Goal: Check status: Check status

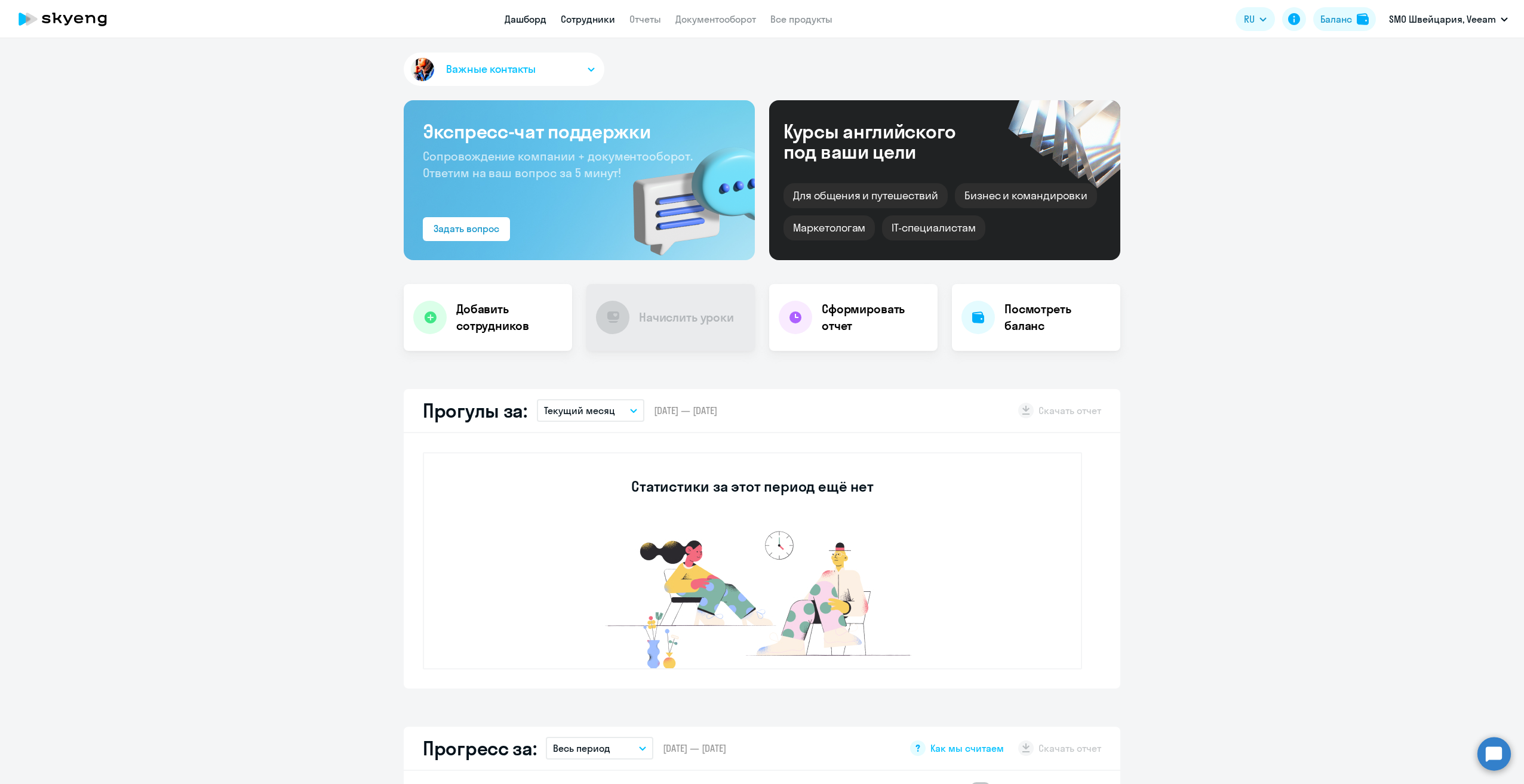
click at [585, 21] on link "Сотрудники" at bounding box center [588, 19] width 54 height 12
select select "30"
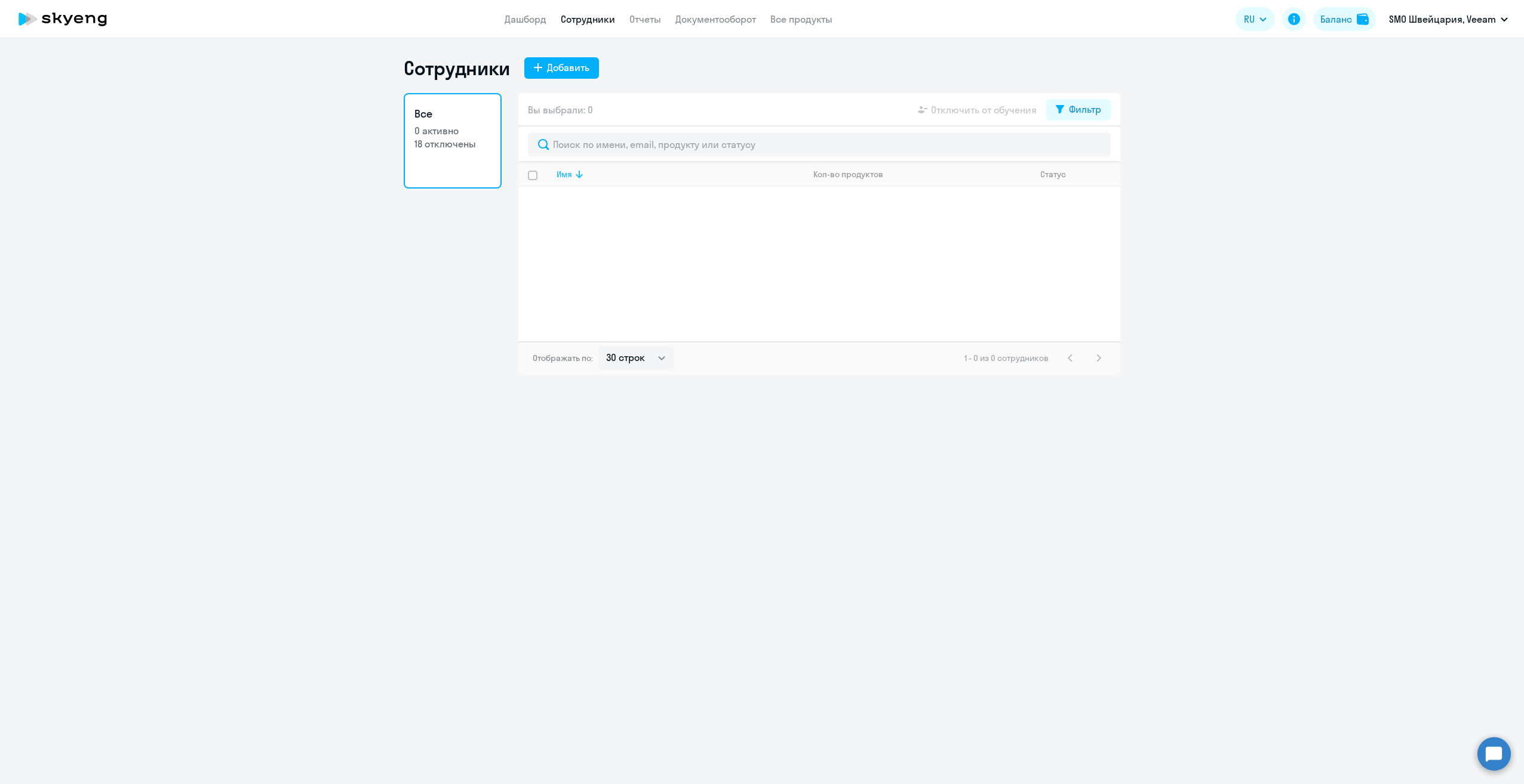
click at [573, 174] on icon at bounding box center [579, 174] width 14 height 14
click at [633, 359] on select "30 строк 50 строк 100 строк" at bounding box center [635, 358] width 76 height 24
click at [1457, 18] on p "SMO Швейцария, Veeam" at bounding box center [1442, 19] width 107 height 14
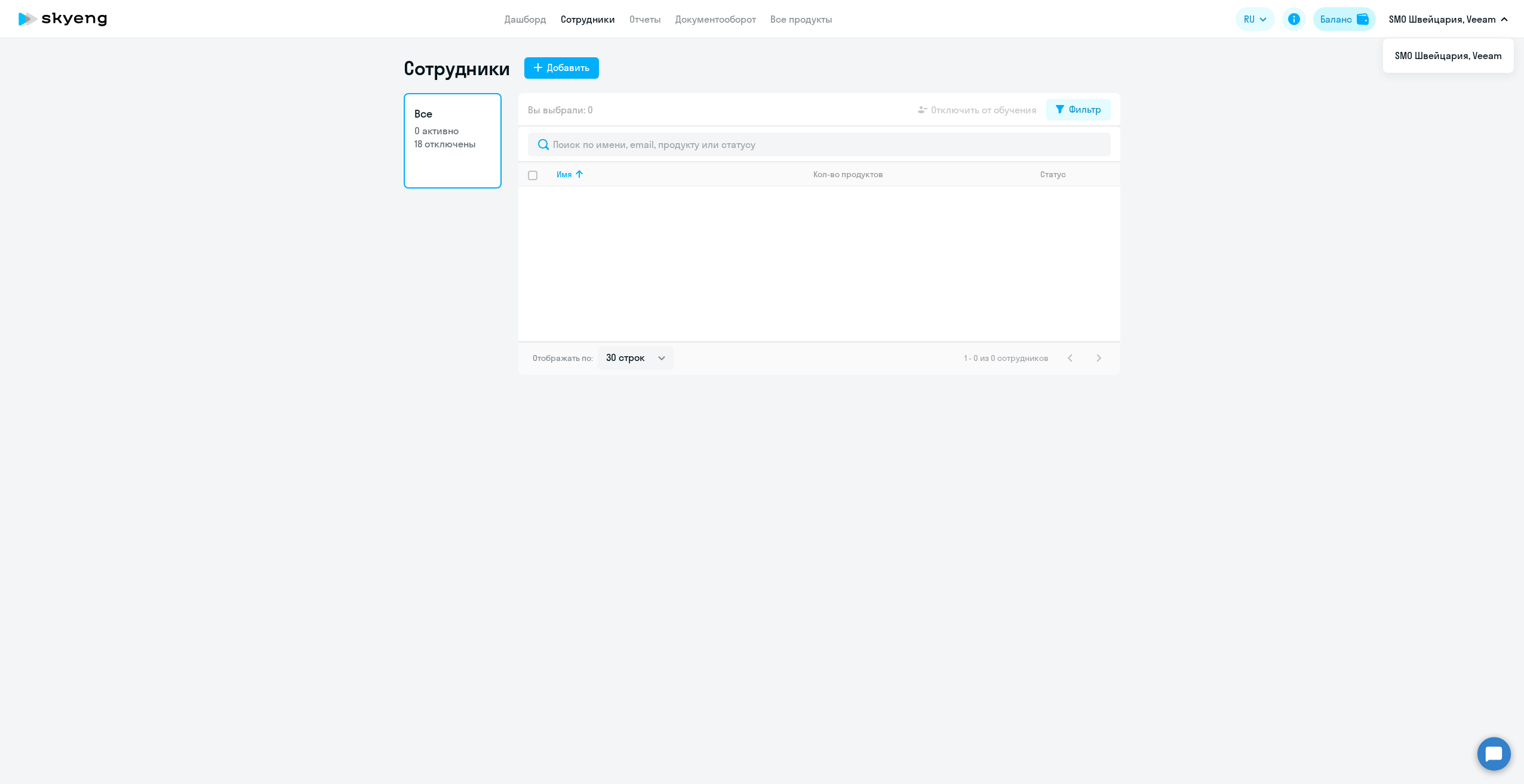
click at [1344, 14] on div "Баланс" at bounding box center [1336, 19] width 31 height 14
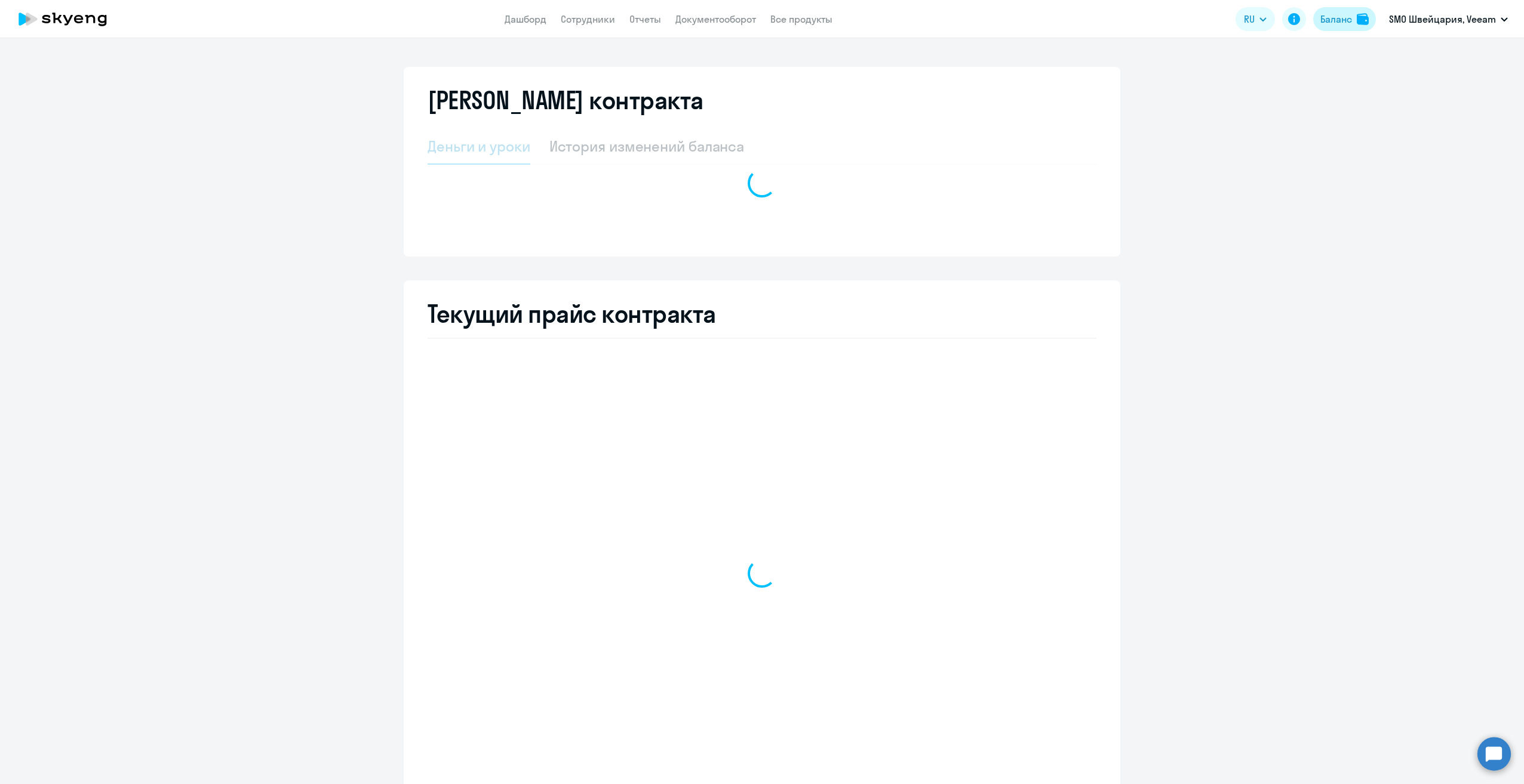
select select "english_adult_not_native_speaker"
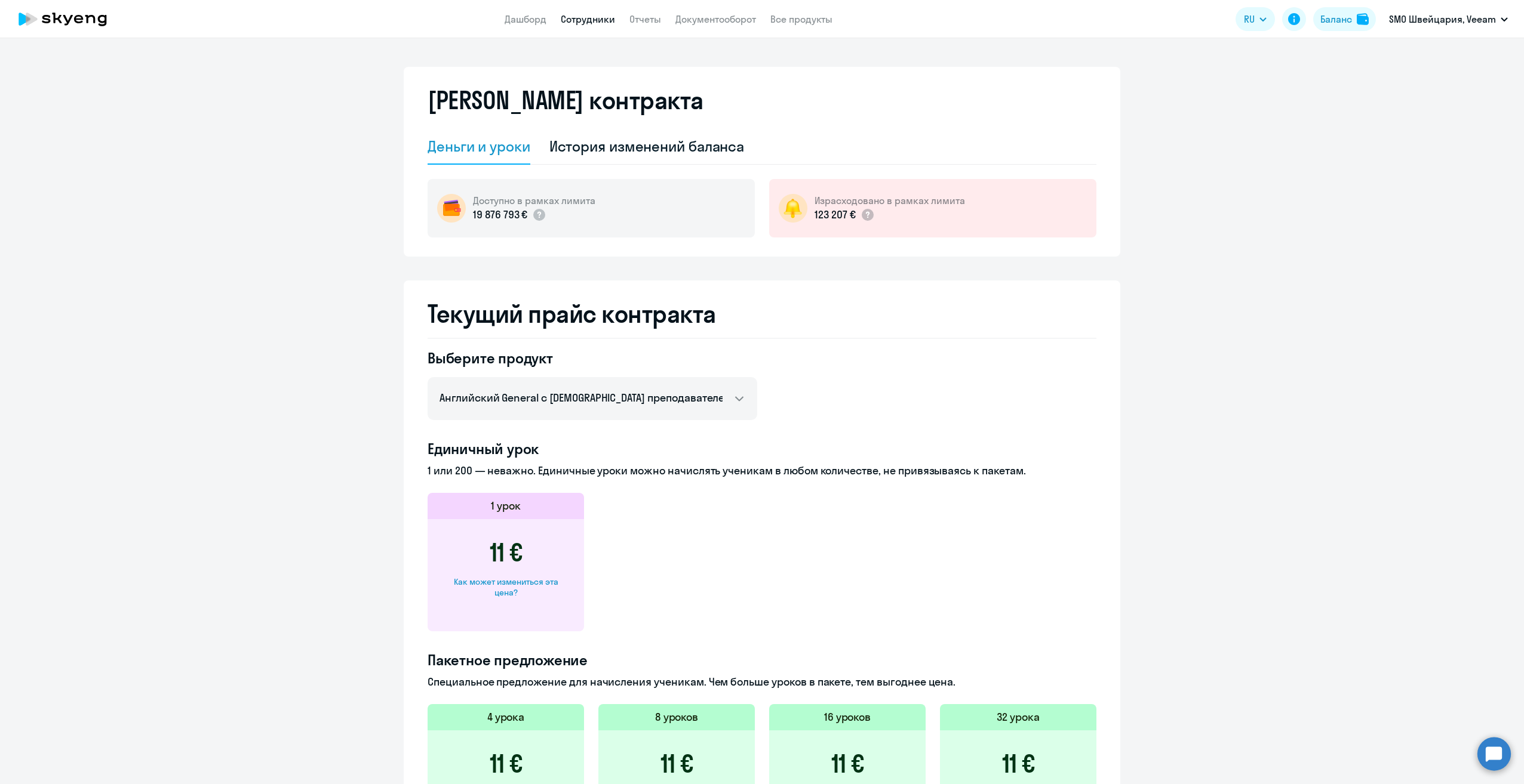
click at [586, 21] on link "Сотрудники" at bounding box center [588, 19] width 54 height 12
select select "30"
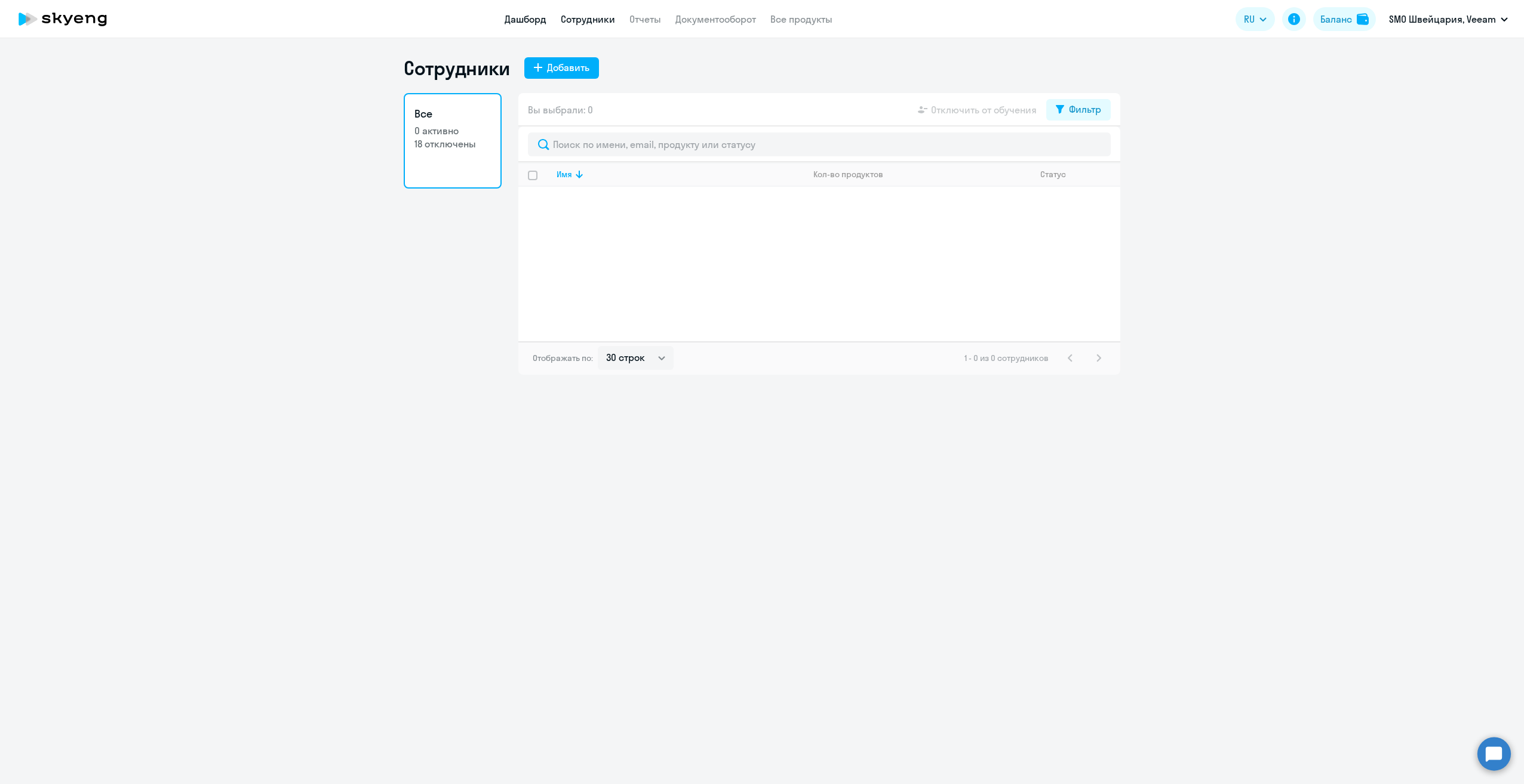
click at [542, 19] on link "Дашборд" at bounding box center [525, 19] width 42 height 12
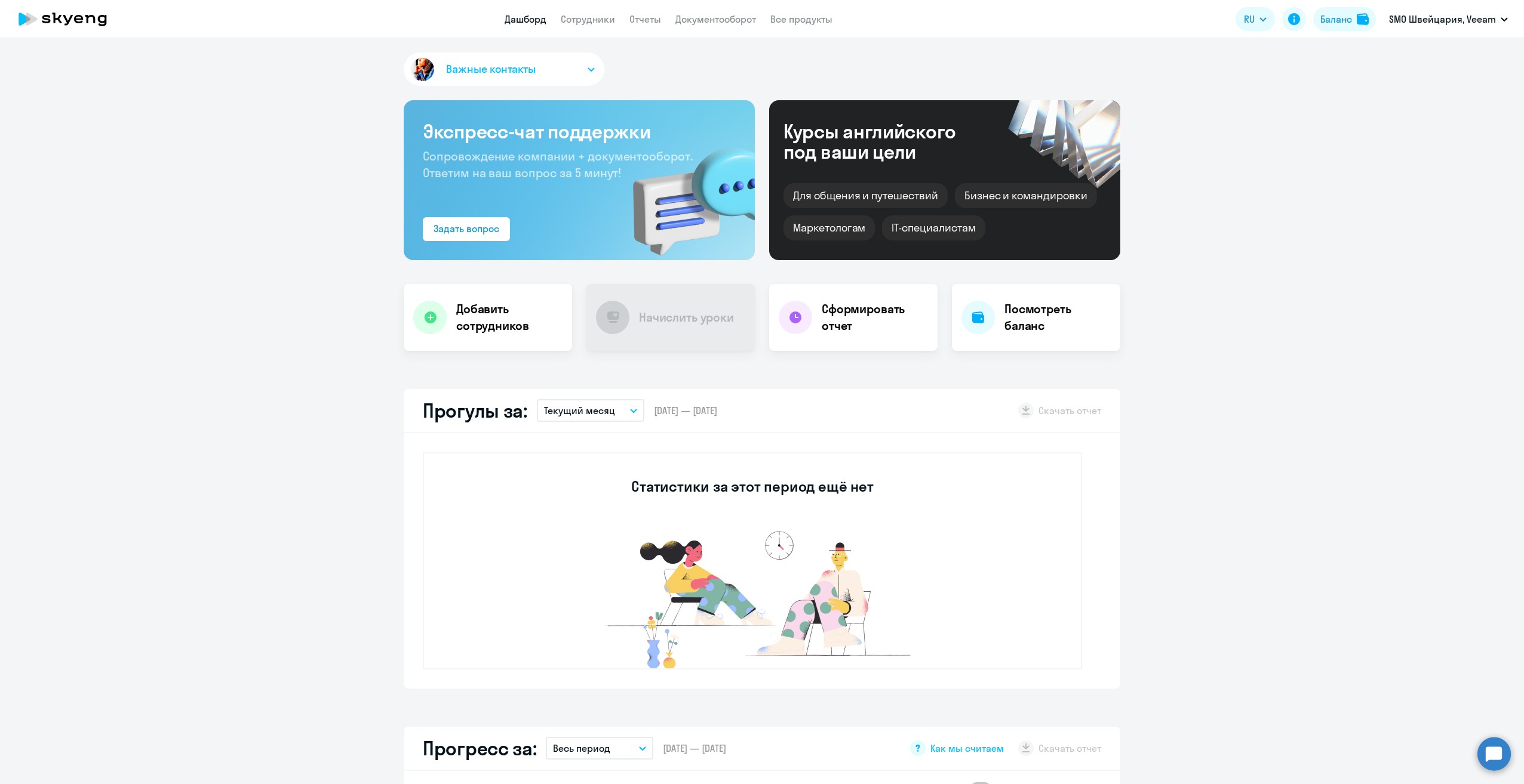
click at [630, 412] on icon "button" at bounding box center [633, 411] width 7 height 4
click at [586, 472] on li "Прошлый месяц" at bounding box center [589, 474] width 106 height 30
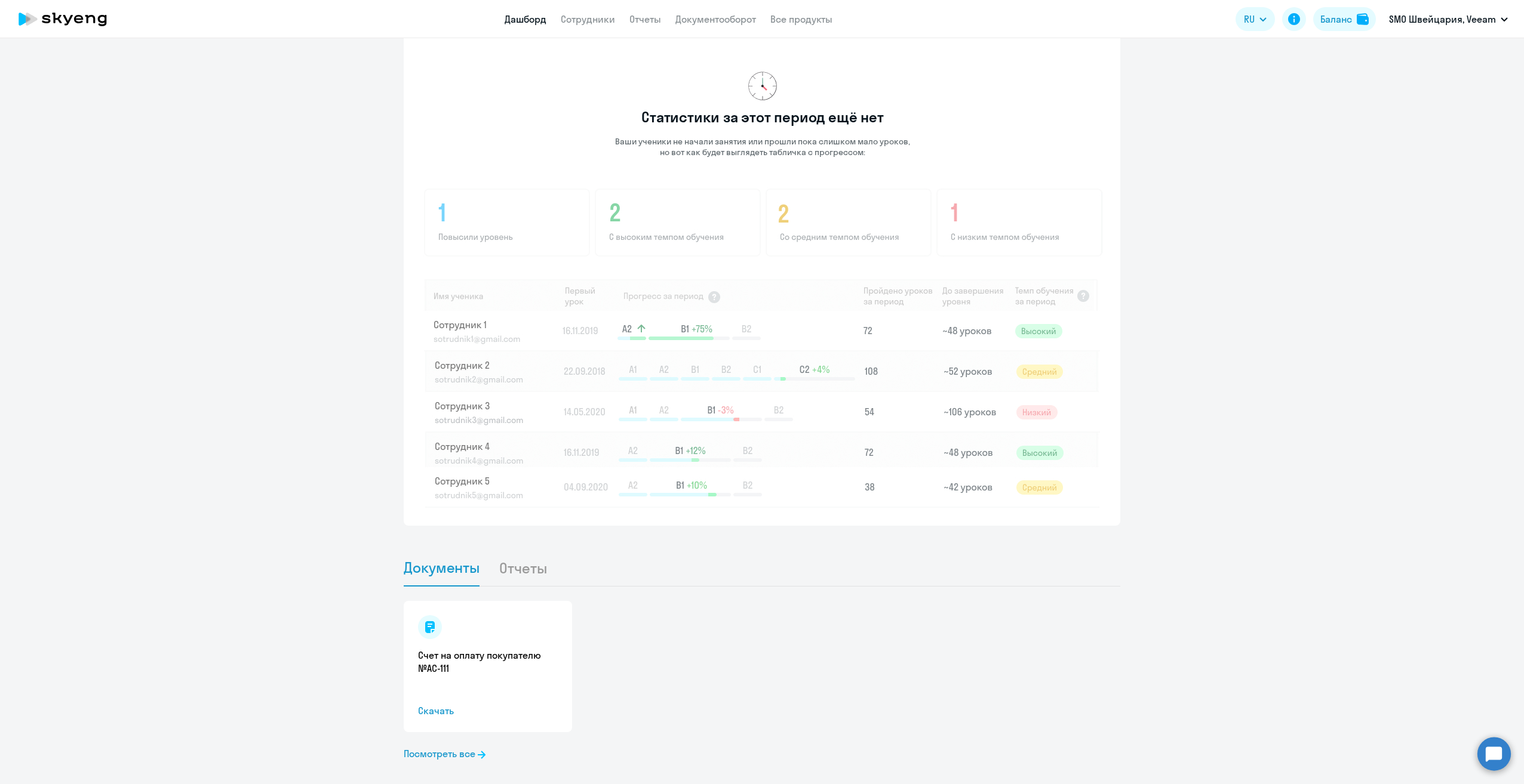
scroll to position [771, 0]
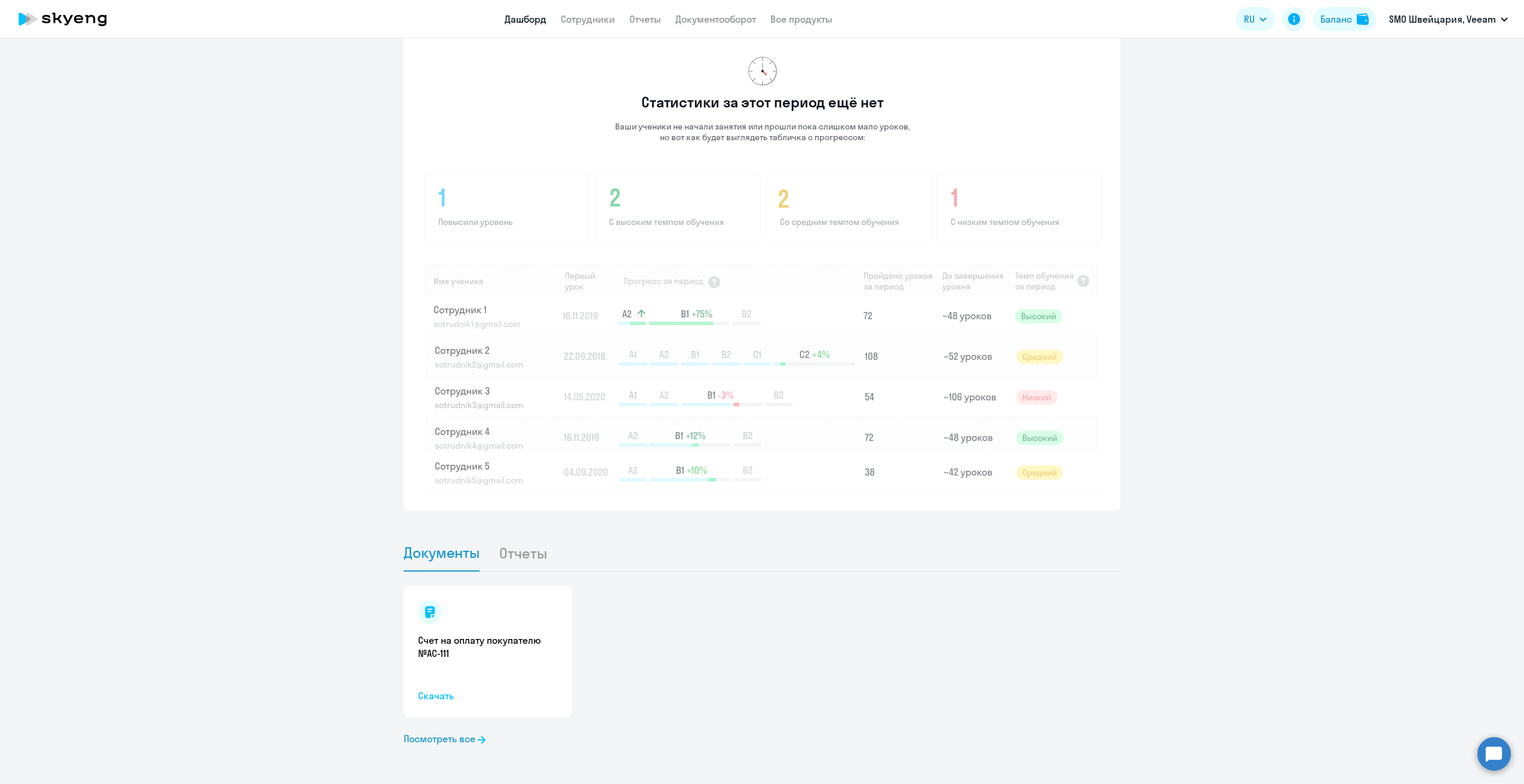
click at [434, 699] on span "Скачать" at bounding box center [488, 695] width 140 height 14
click at [444, 738] on link "Посмотреть все" at bounding box center [444, 739] width 82 height 14
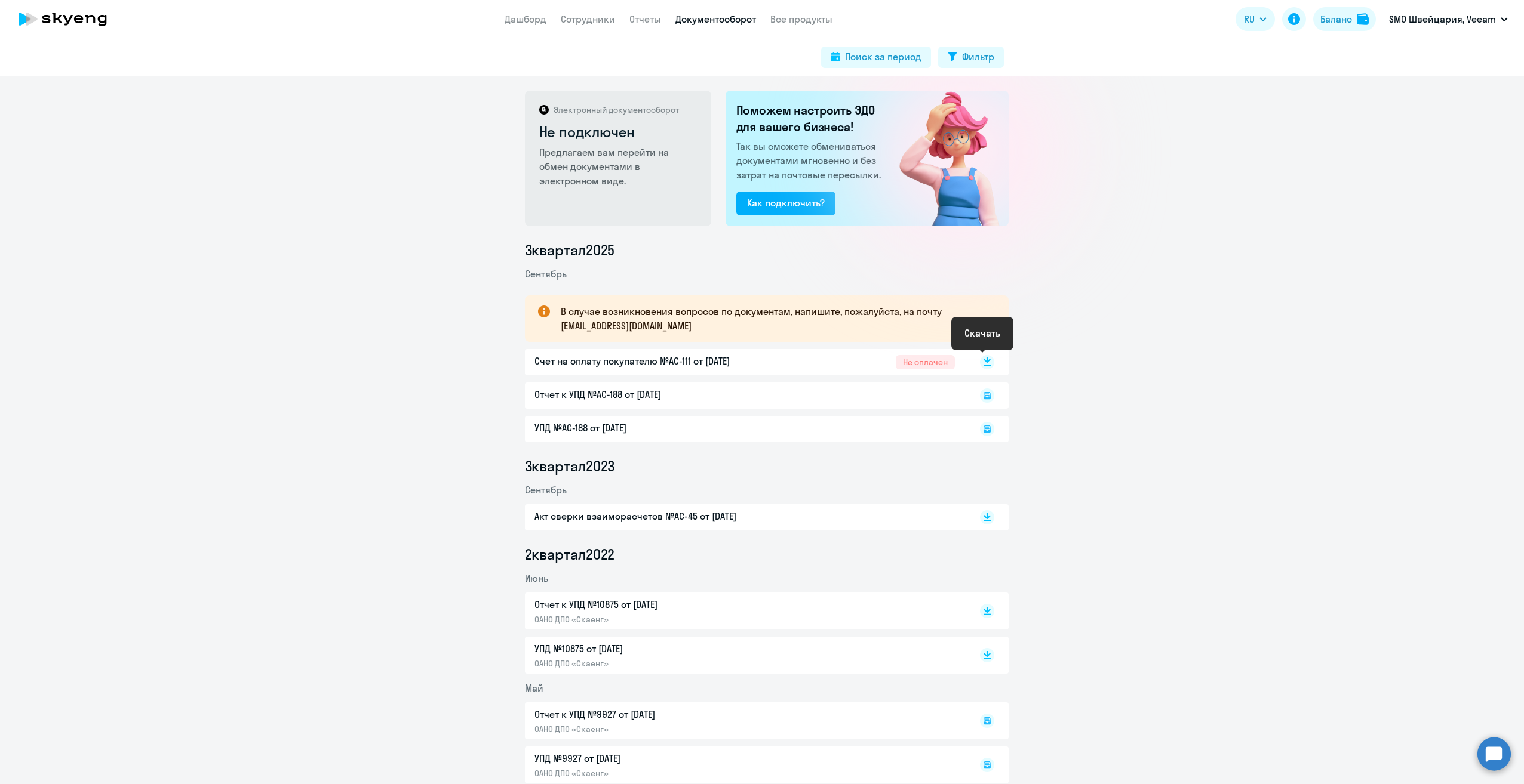
click at [981, 364] on rect at bounding box center [987, 362] width 14 height 14
click at [575, 19] on link "Сотрудники" at bounding box center [588, 19] width 54 height 12
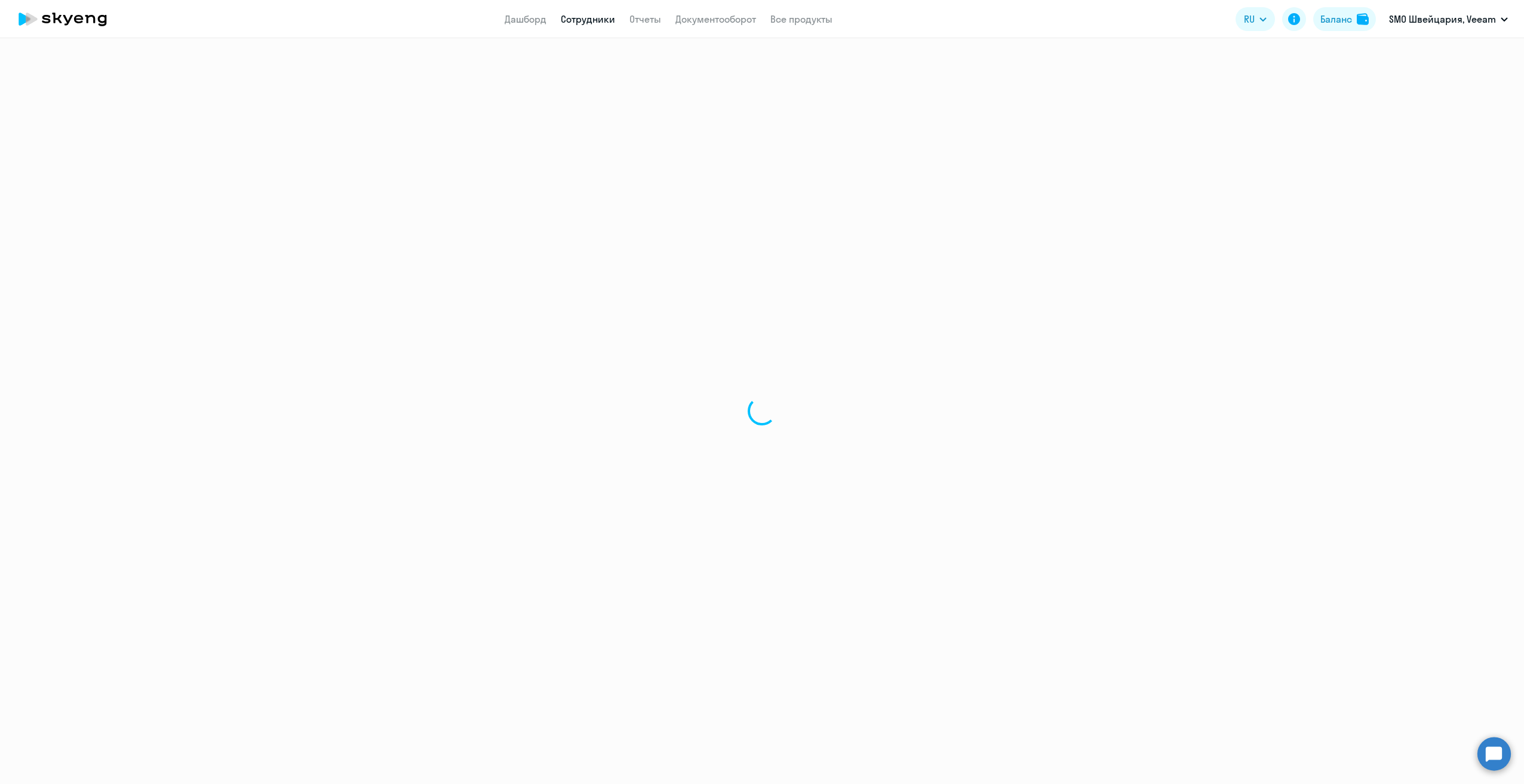
select select "30"
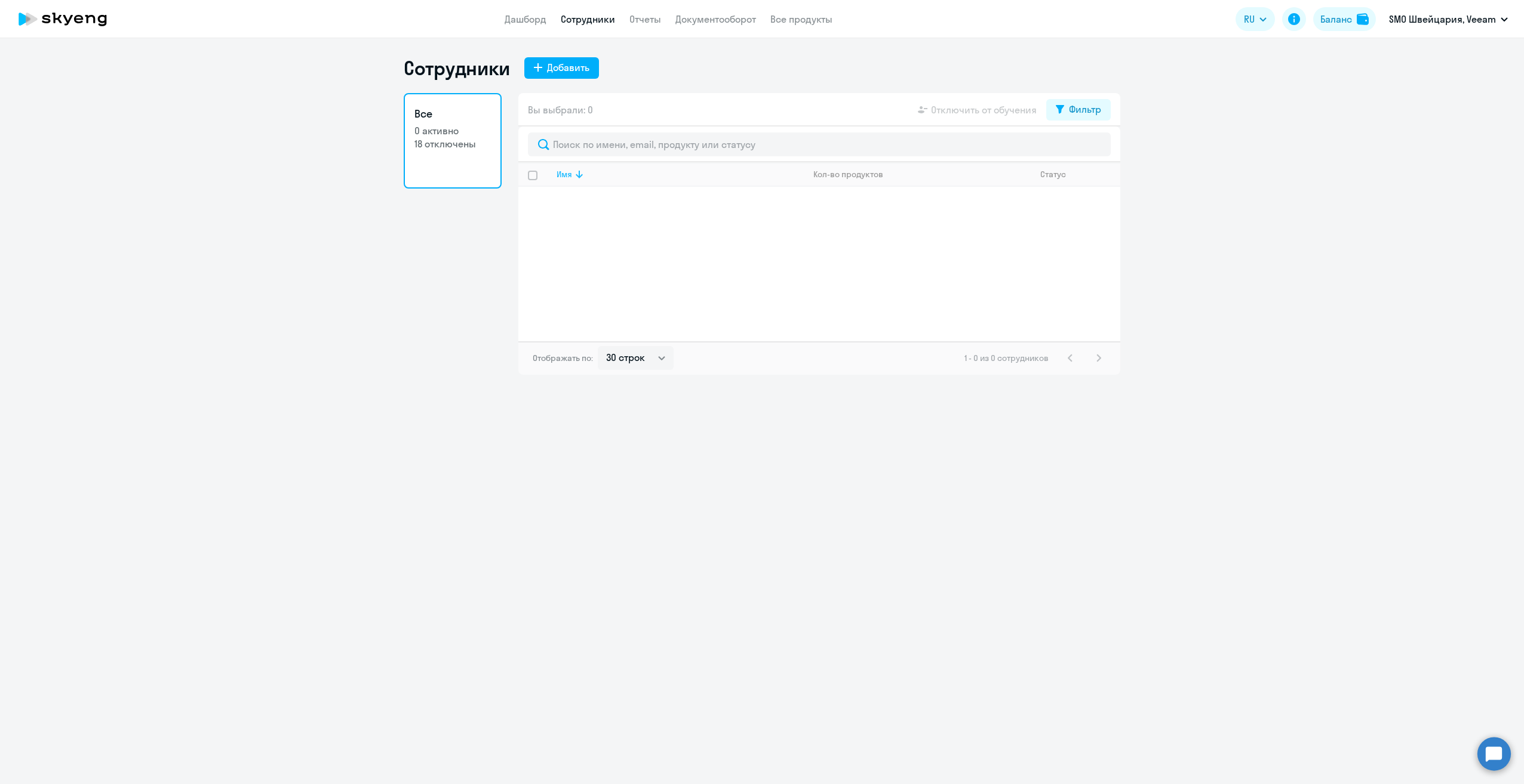
click at [566, 173] on div "Имя" at bounding box center [564, 174] width 16 height 11
click at [529, 174] on input "select all" at bounding box center [540, 183] width 24 height 24
checkbox input "true"
click at [552, 148] on input "text" at bounding box center [819, 144] width 583 height 24
type input "Krivopustova [PERSON_NAME]"
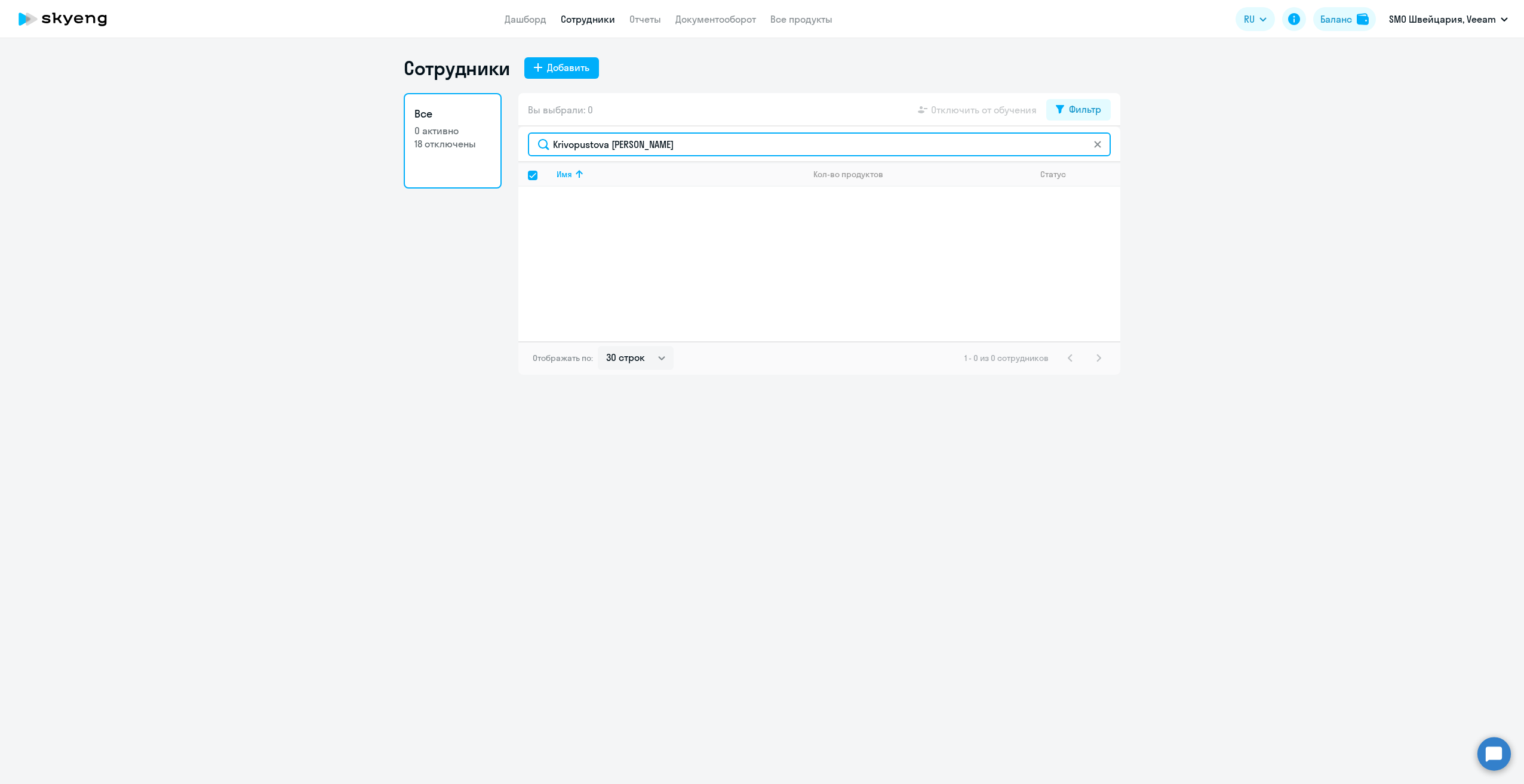
drag, startPoint x: 476, startPoint y: 137, endPoint x: 311, endPoint y: 144, distance: 165.1
click at [309, 145] on ng-component "Сотрудники Добавить Все 0 активно 18 отключены Вы выбрали: 0 Отключить от обуче…" at bounding box center [762, 215] width 1524 height 318
click at [626, 355] on select "30 строк 50 строк 100 строк" at bounding box center [635, 358] width 76 height 24
click at [809, 255] on div "Имя Кол-во продуктов Статус" at bounding box center [820, 251] width 602 height 179
click at [532, 20] on link "Дашборд" at bounding box center [525, 19] width 42 height 12
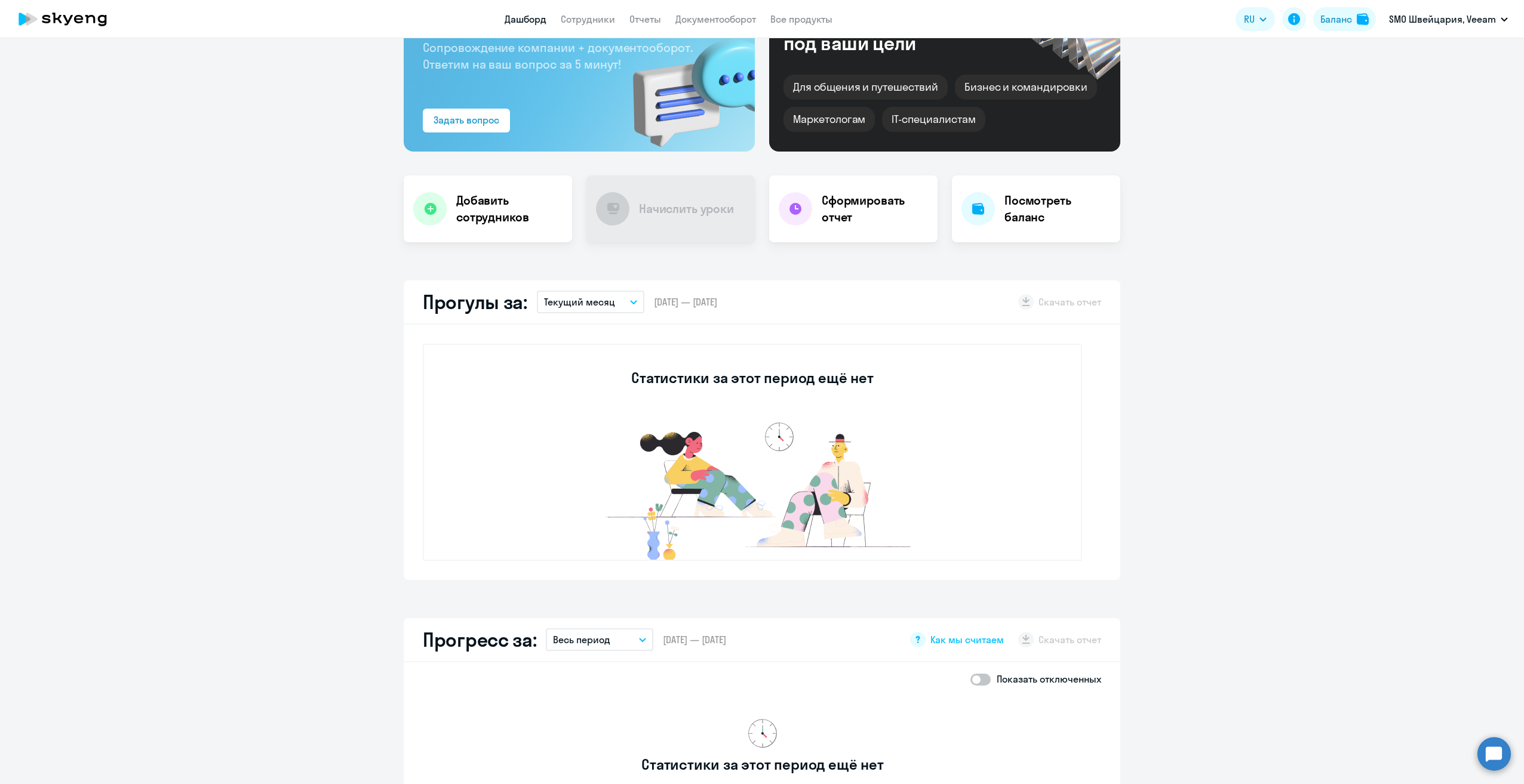
scroll to position [179, 0]
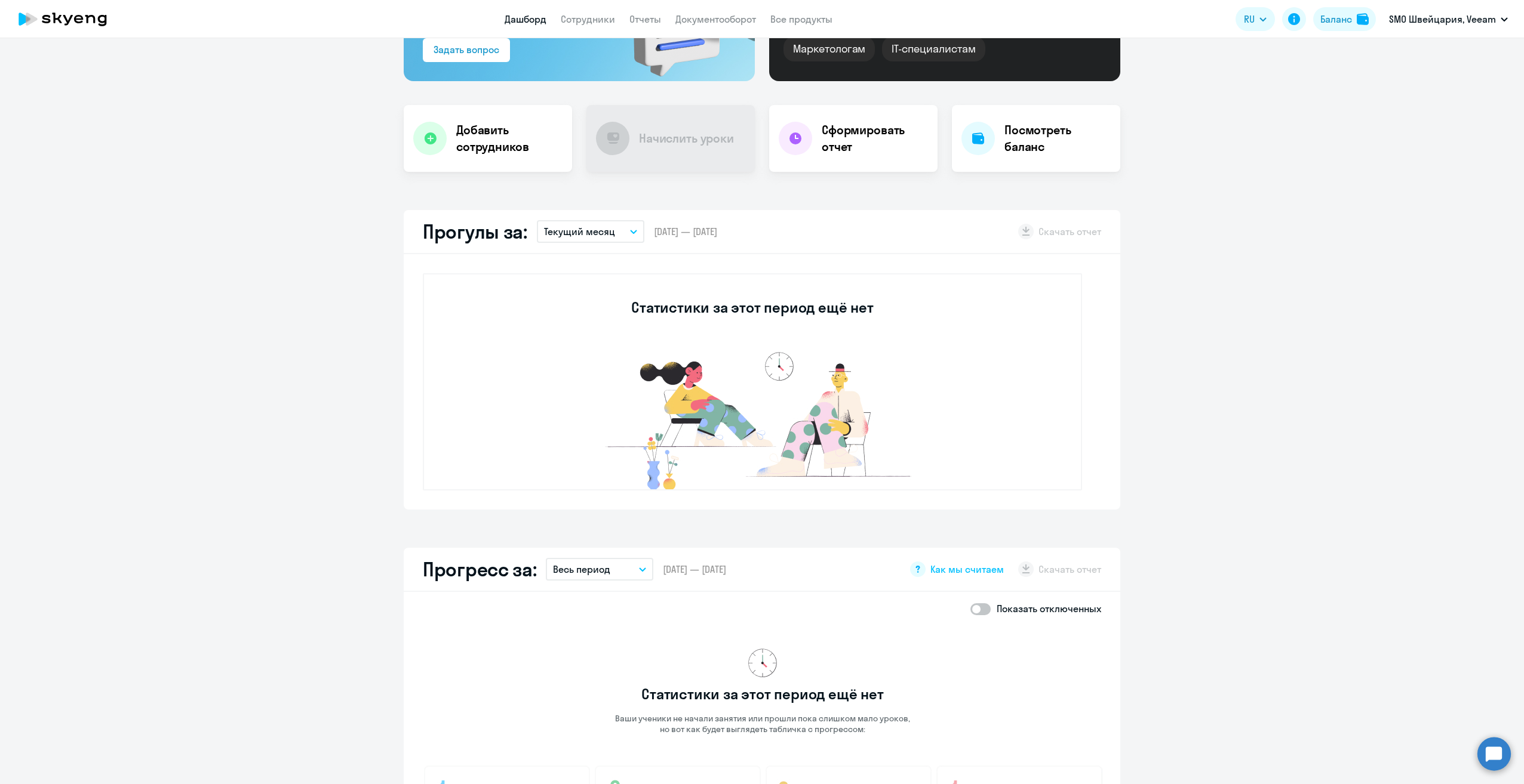
click at [631, 231] on button "Текущий месяц" at bounding box center [590, 232] width 107 height 23
click at [595, 297] on li "Прошлый месяц" at bounding box center [589, 295] width 106 height 30
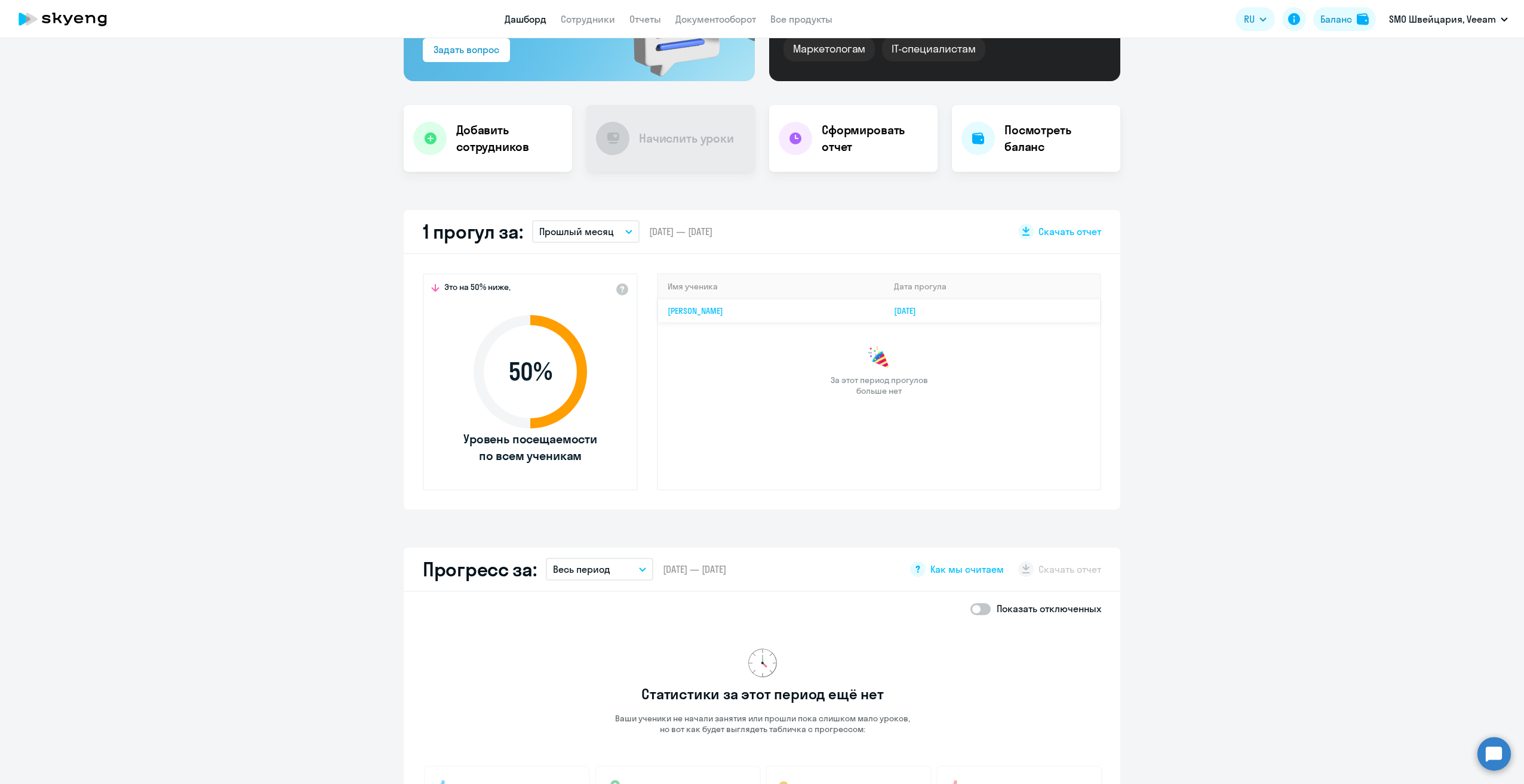
click at [704, 307] on link "[PERSON_NAME]" at bounding box center [695, 310] width 55 height 11
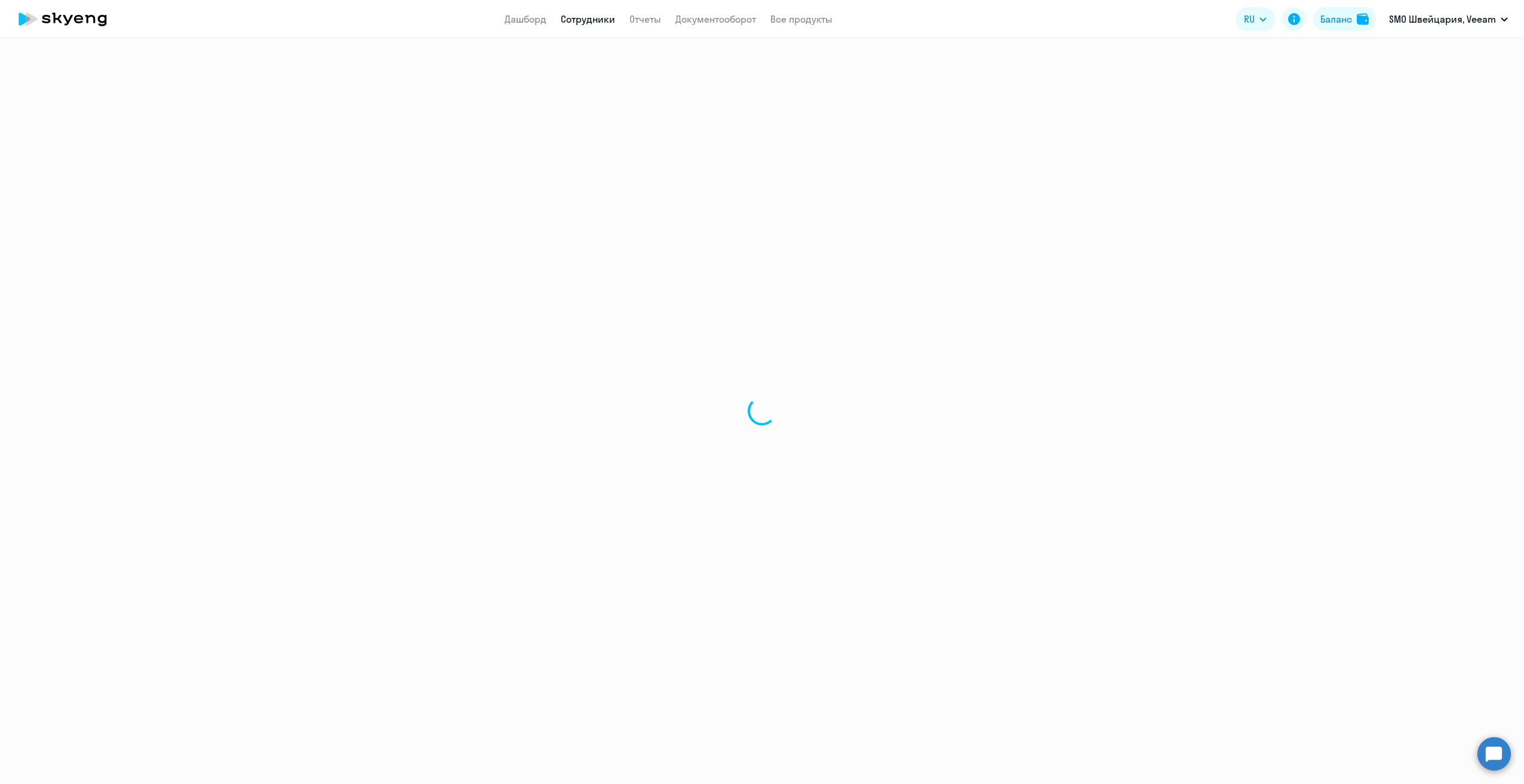
select select "english"
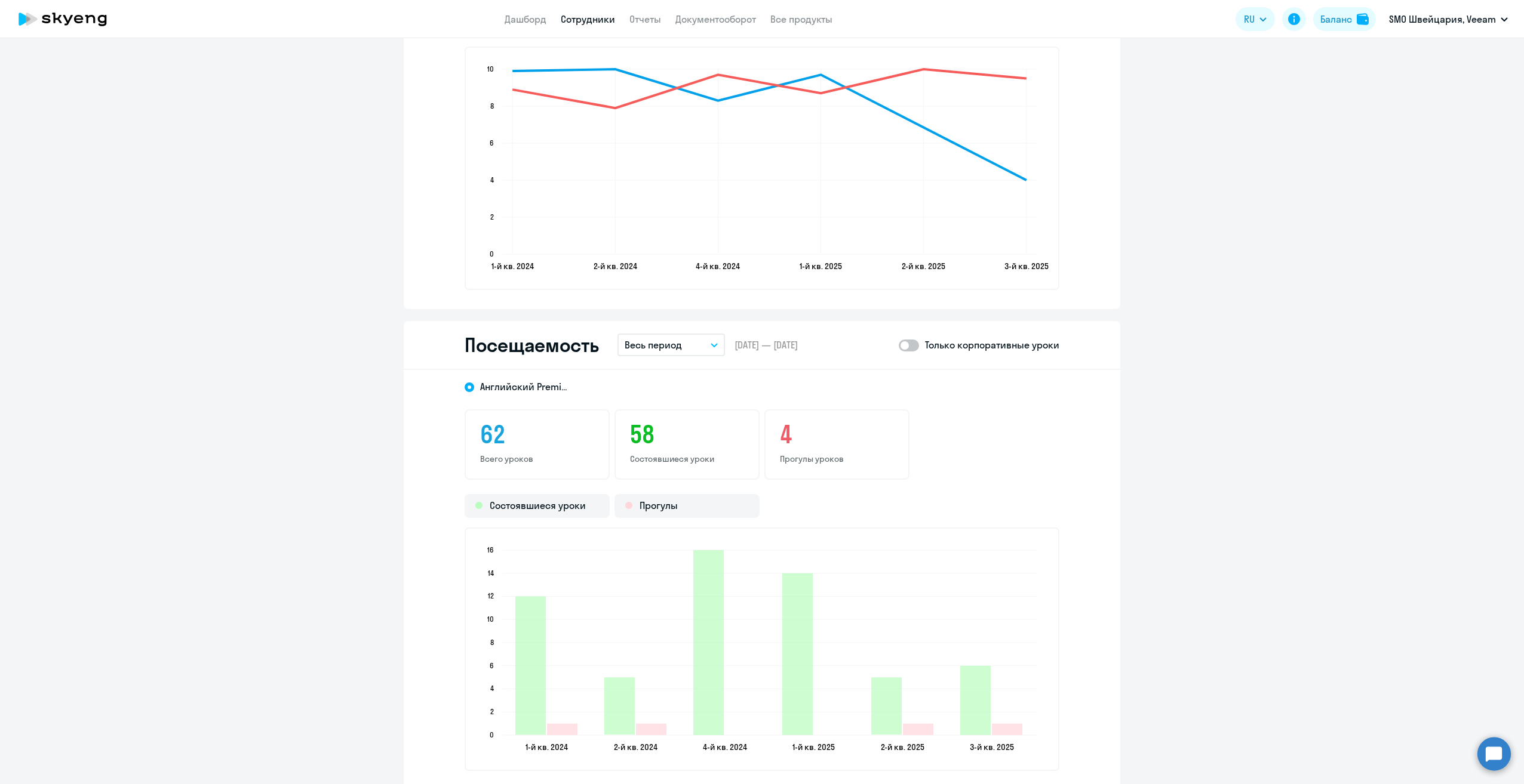
scroll to position [1133, 0]
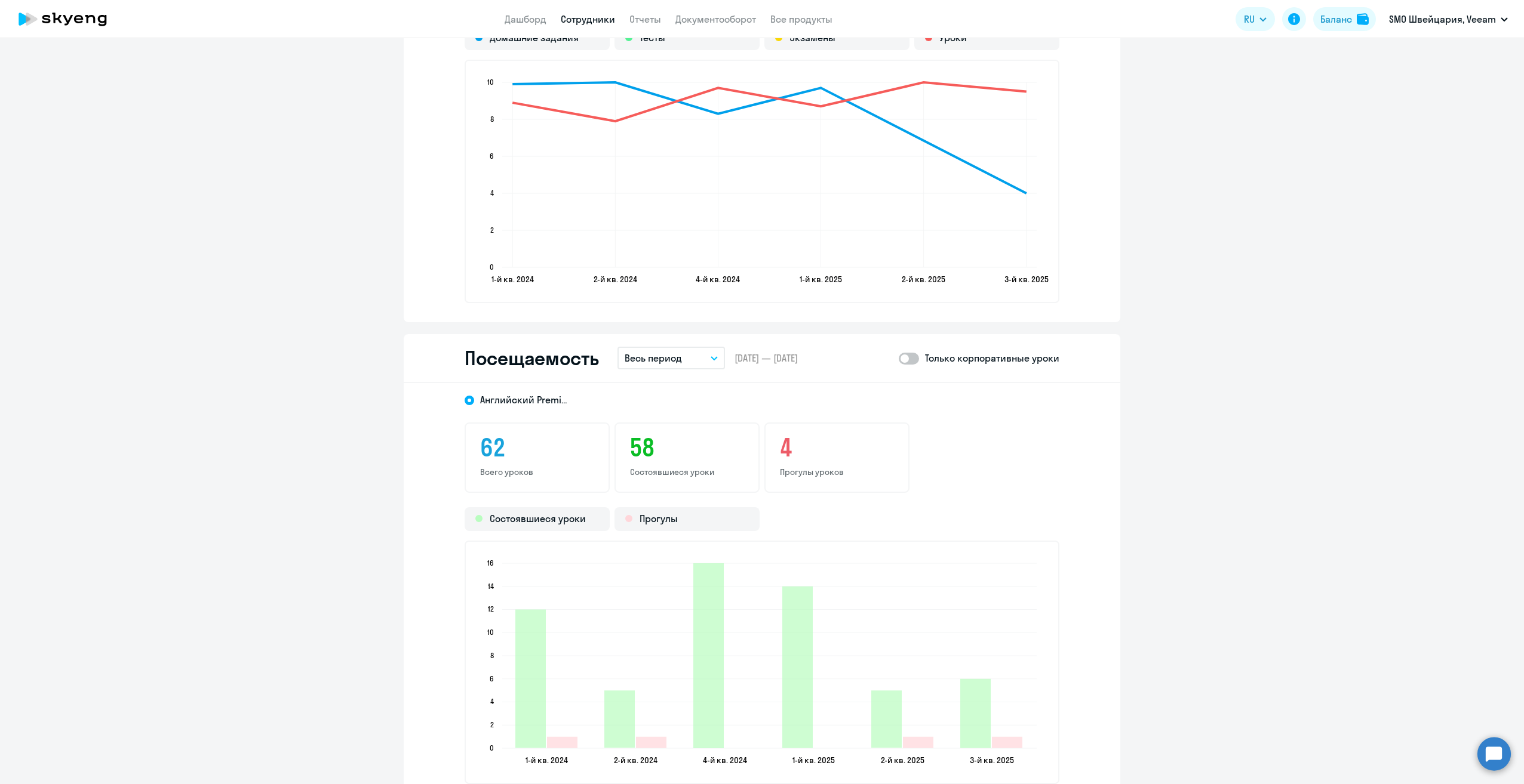
click at [705, 357] on button "Весь период" at bounding box center [671, 358] width 107 height 23
click at [671, 416] on li "Прошлый месяц" at bounding box center [680, 422] width 126 height 30
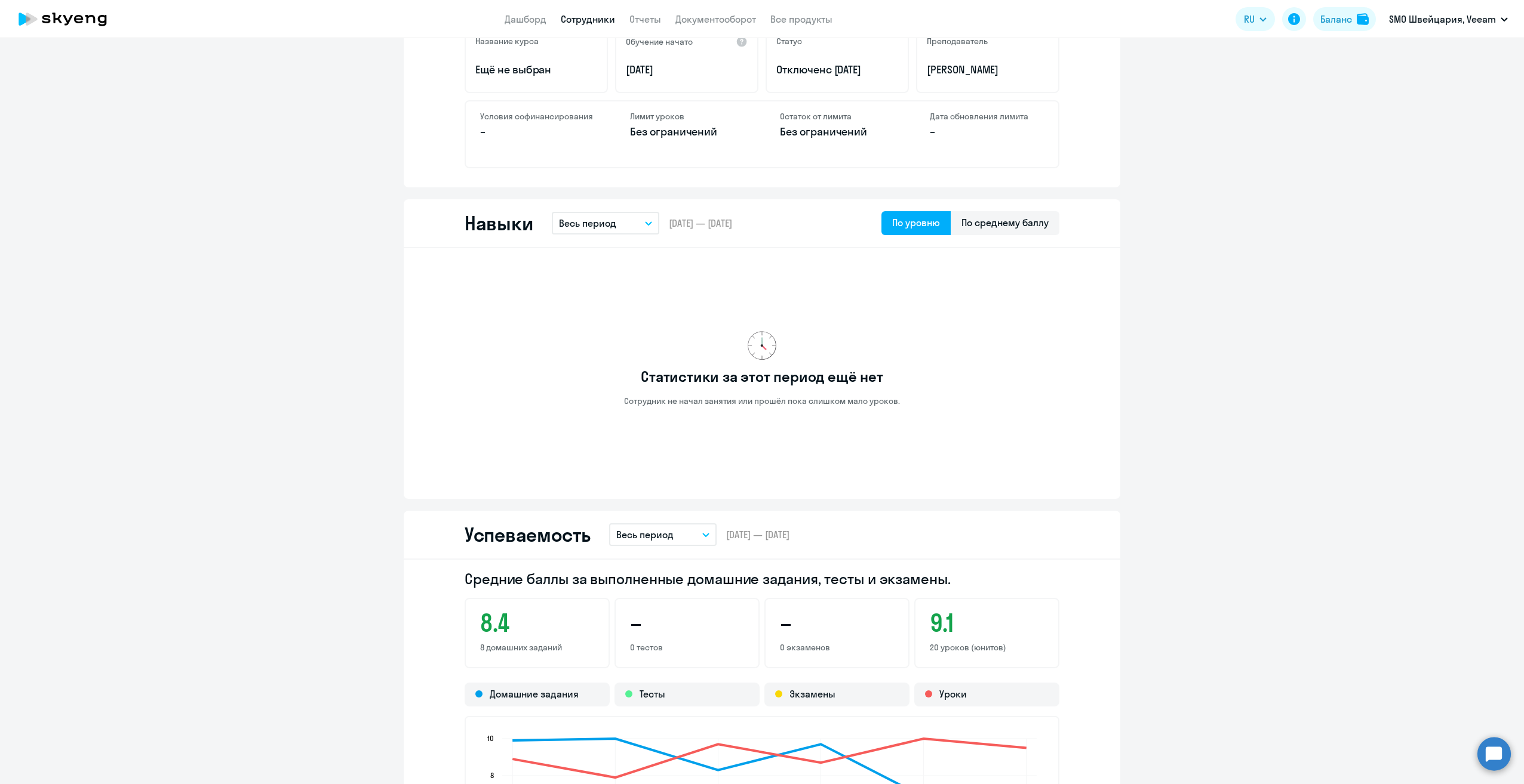
scroll to position [0, 0]
